Goal: Check status: Check status

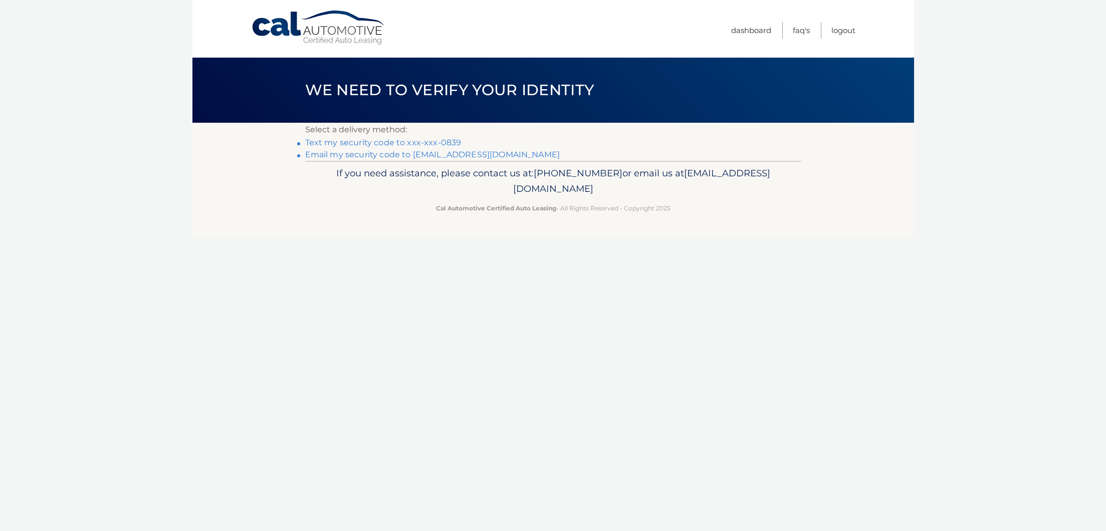
click at [439, 145] on link "Text my security code to xxx-xxx-0839" at bounding box center [383, 143] width 156 height 10
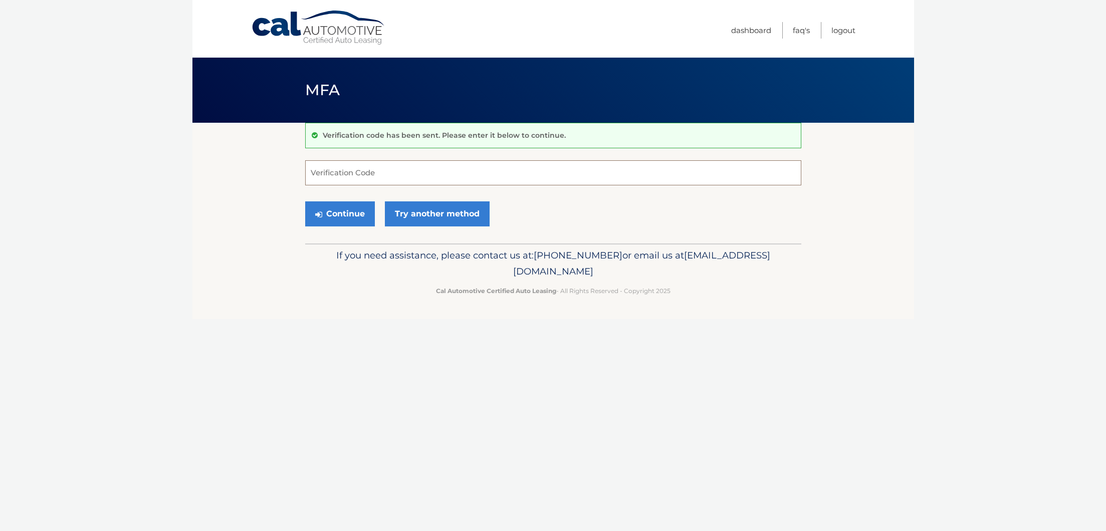
click at [372, 173] on input "Verification Code" at bounding box center [553, 172] width 496 height 25
type input "093167"
click at [339, 213] on button "Continue" at bounding box center [340, 213] width 70 height 25
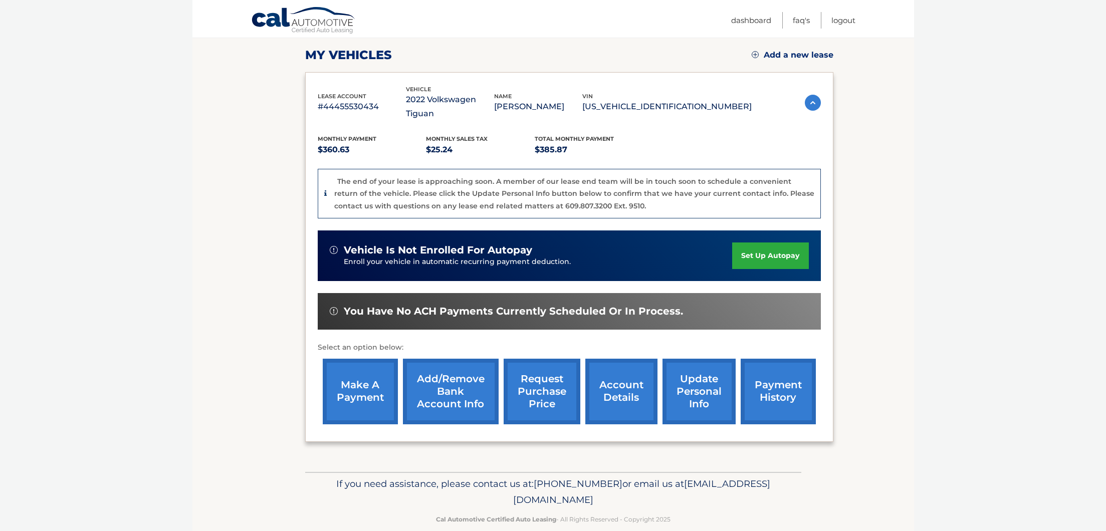
scroll to position [135, 0]
click at [535, 379] on link "request purchase price" at bounding box center [542, 392] width 77 height 66
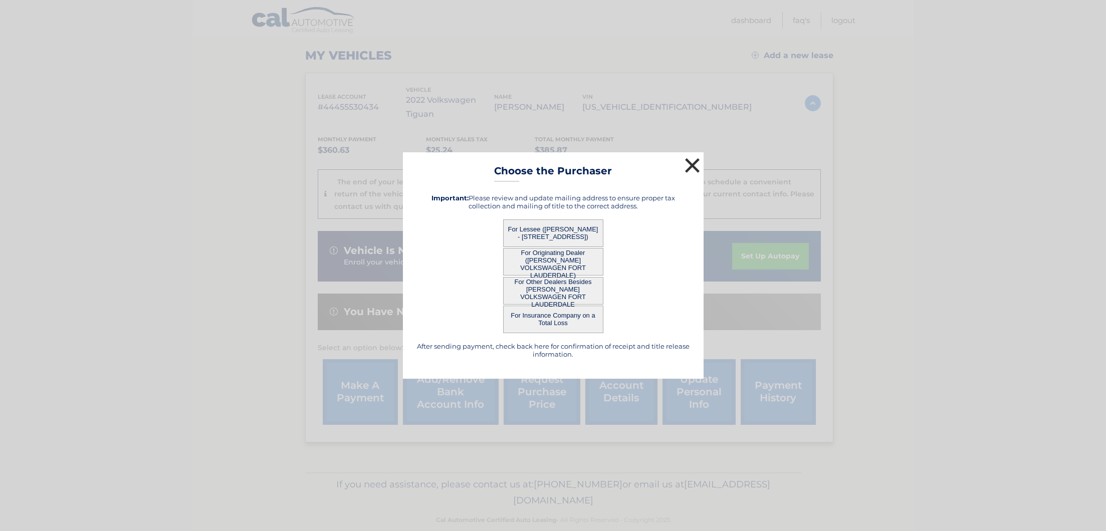
click at [693, 163] on button "×" at bounding box center [692, 165] width 20 height 20
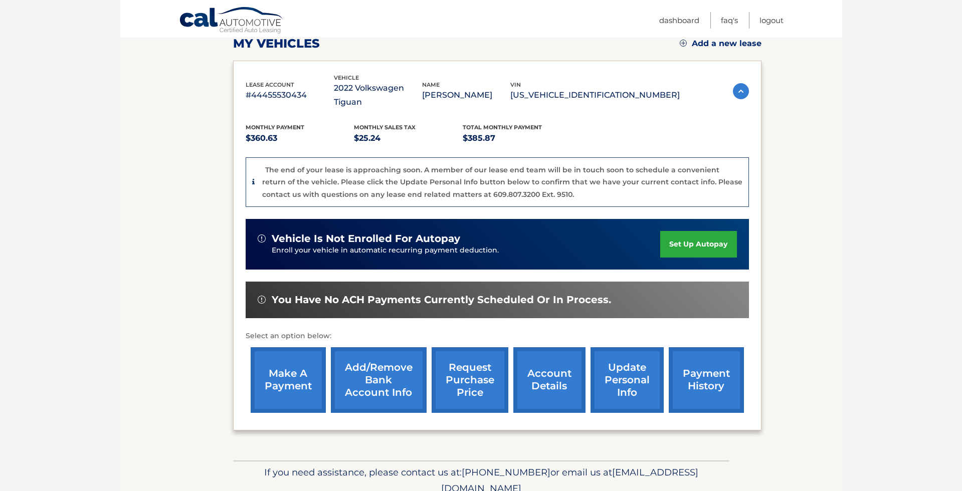
scroll to position [147, 0]
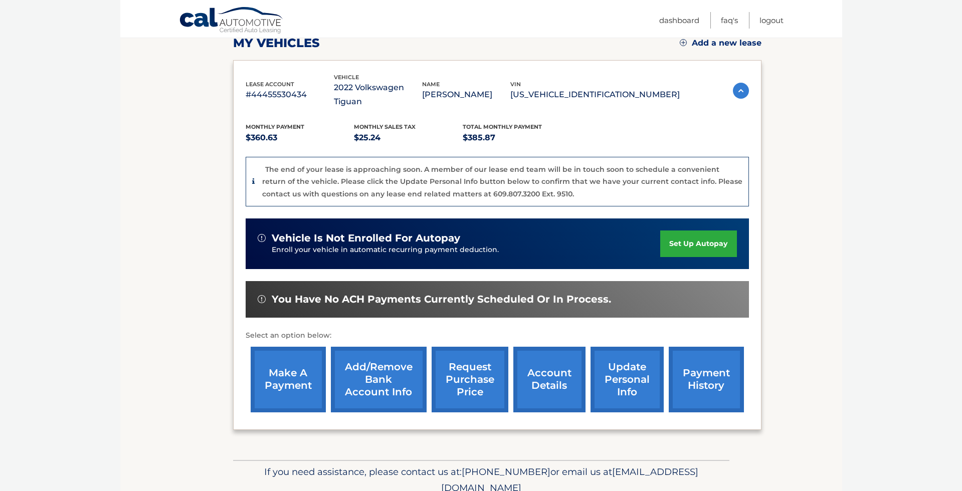
click at [538, 360] on link "account details" at bounding box center [549, 380] width 72 height 66
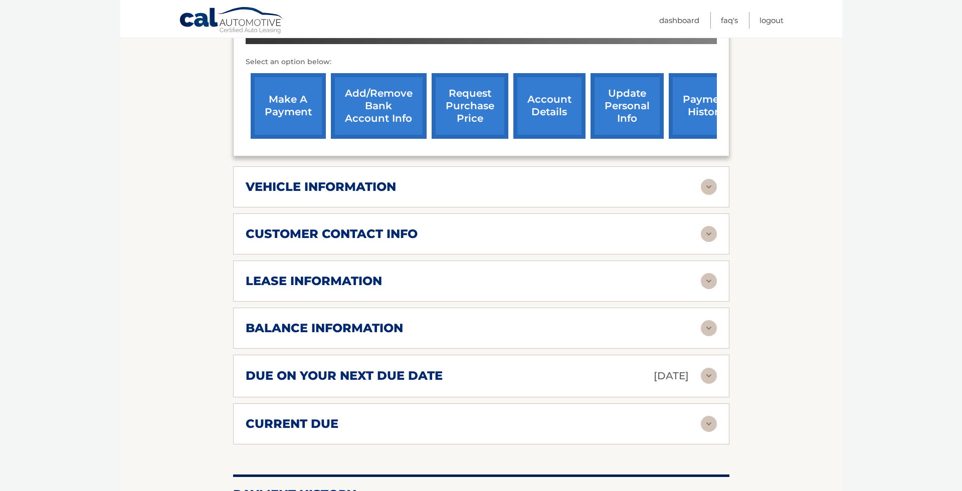
scroll to position [372, 0]
click at [454, 371] on div "due on your next due date [DATE]" at bounding box center [473, 377] width 455 height 18
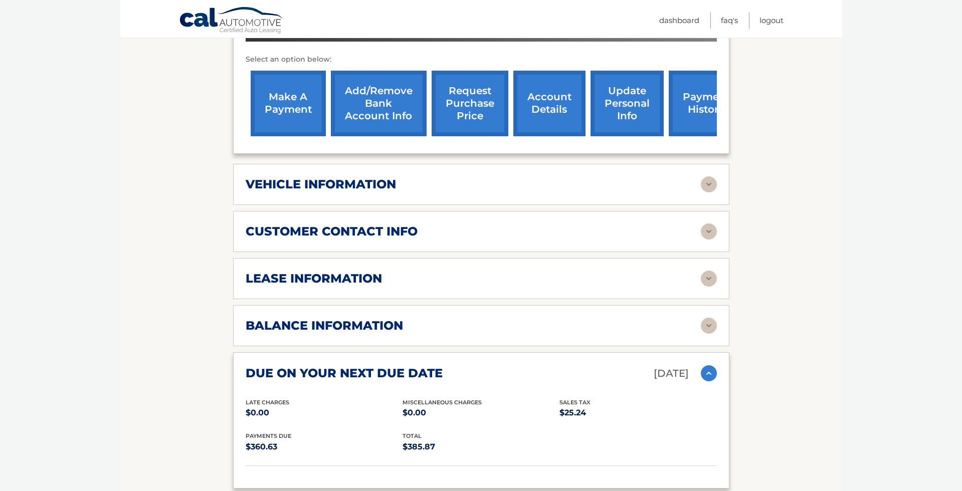
scroll to position [375, 0]
click at [408, 271] on div "lease information" at bounding box center [473, 278] width 455 height 15
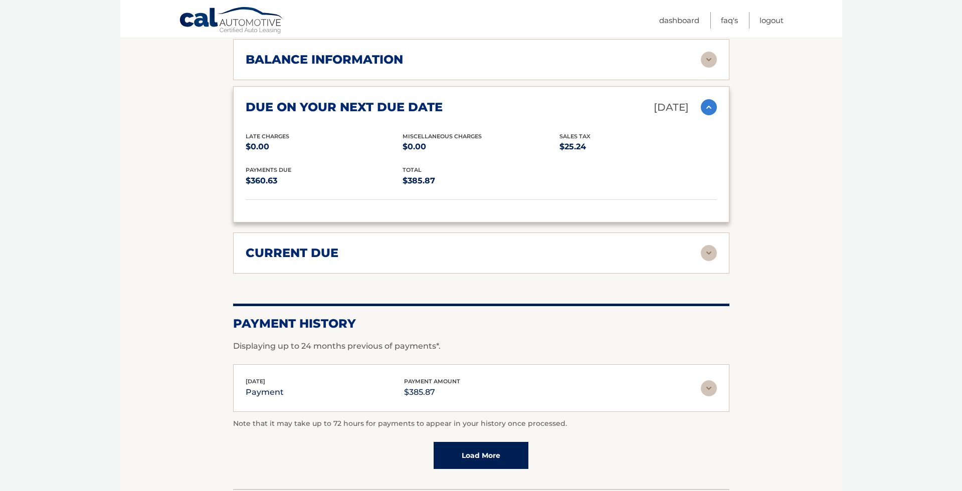
scroll to position [833, 0]
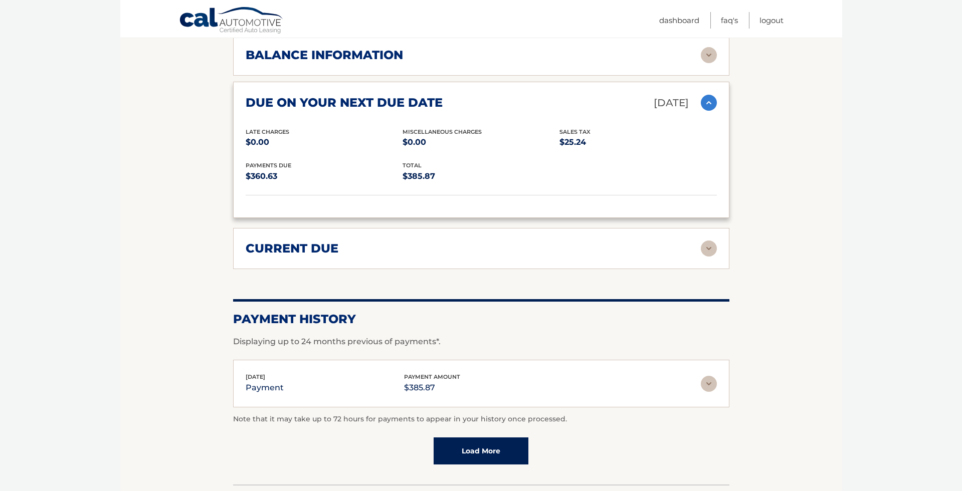
click at [707, 243] on img at bounding box center [708, 249] width 16 height 16
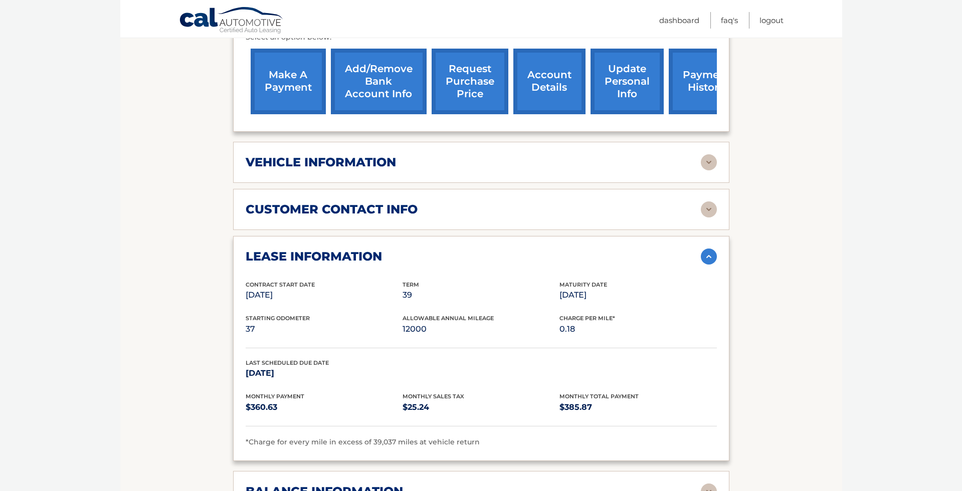
scroll to position [391, 0]
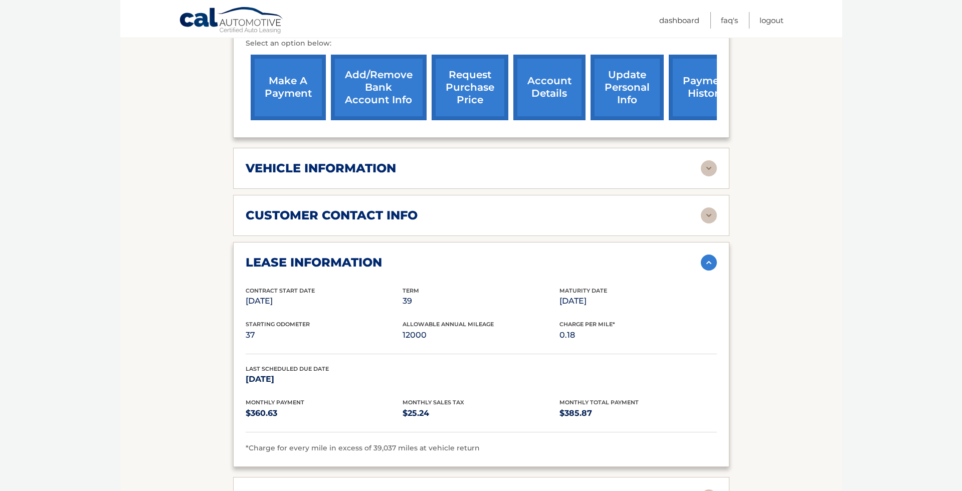
click at [704, 160] on img at bounding box center [708, 168] width 16 height 16
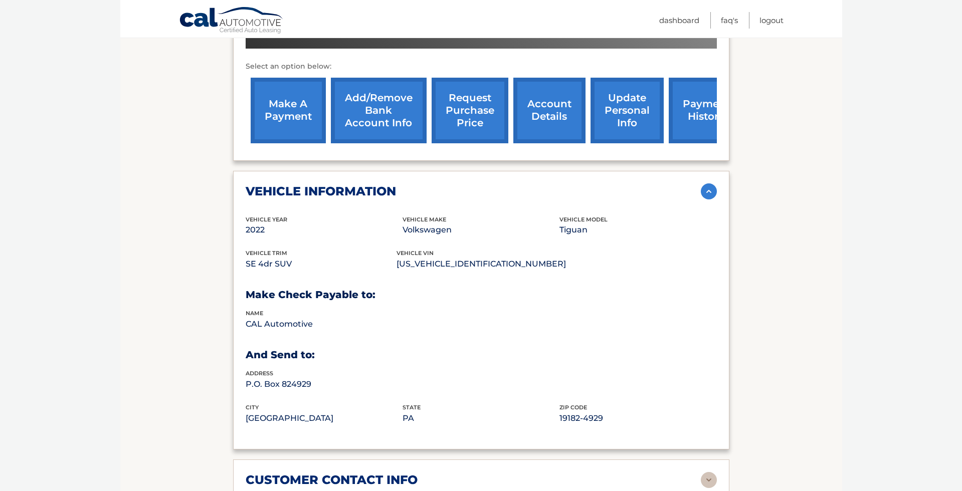
scroll to position [368, 0]
click at [686, 118] on link "payment history" at bounding box center [705, 111] width 75 height 66
click at [470, 106] on link "request purchase price" at bounding box center [469, 111] width 77 height 66
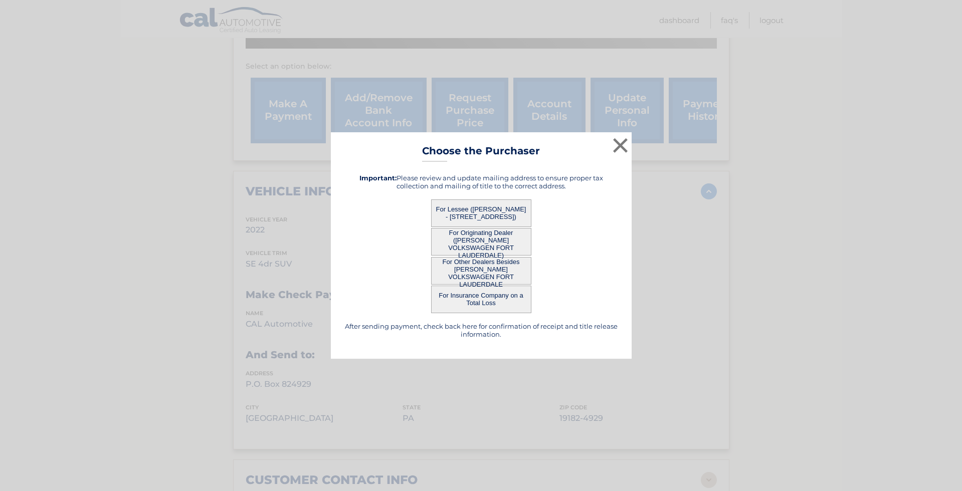
click at [488, 211] on button "For Lessee (SANDRA SILVA - 12239 SW 144th Ter, , Miami, FL 33186)" at bounding box center [481, 213] width 100 height 28
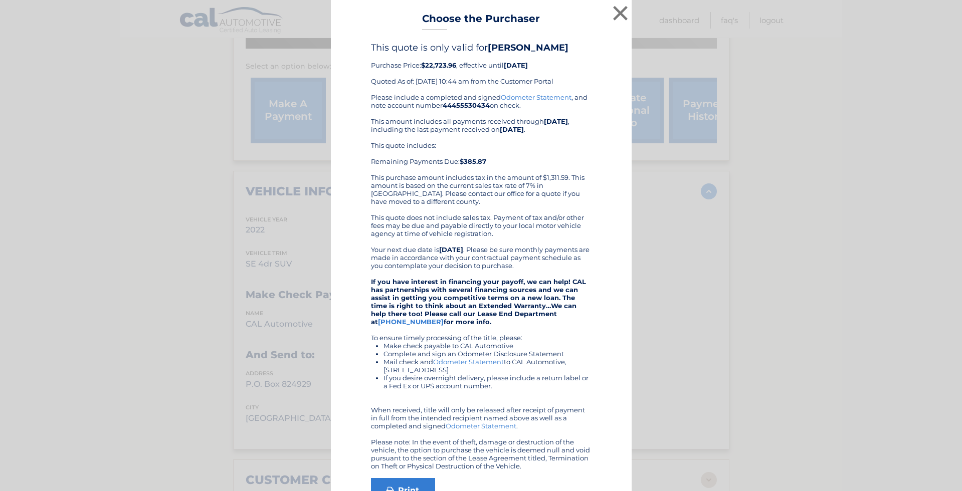
scroll to position [0, 0]
click at [622, 11] on button "×" at bounding box center [620, 13] width 20 height 20
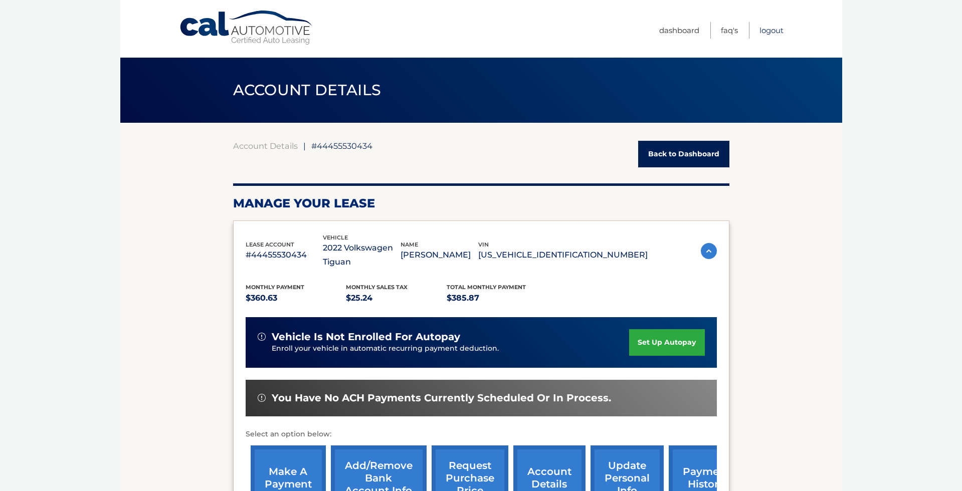
click at [771, 31] on link "Logout" at bounding box center [771, 30] width 24 height 17
